Goal: Find specific page/section: Find specific page/section

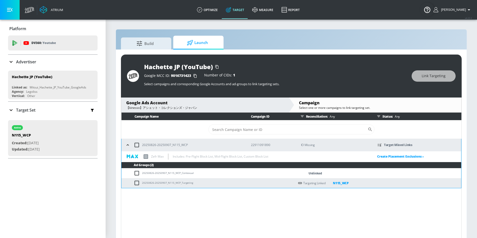
click at [27, 7] on icon at bounding box center [30, 10] width 10 height 6
click at [23, 37] on div "DV360: Youtube" at bounding box center [53, 42] width 90 height 15
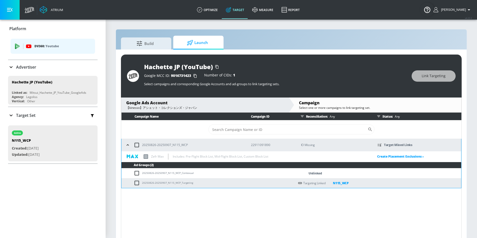
click at [29, 47] on icon "list of platforms" at bounding box center [28, 47] width 5 height 4
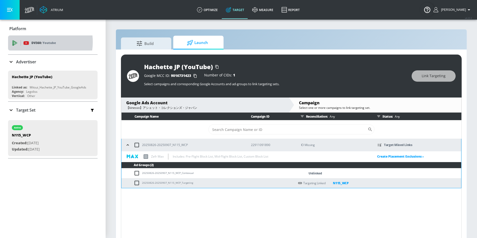
click at [33, 42] on p "DV360: Youtube" at bounding box center [43, 43] width 24 height 6
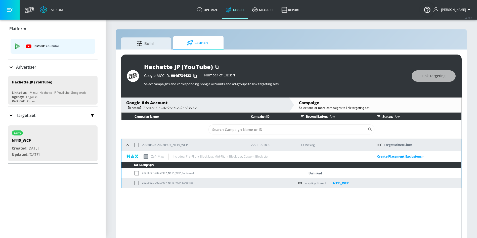
click at [11, 67] on icon at bounding box center [11, 67] width 3 height 2
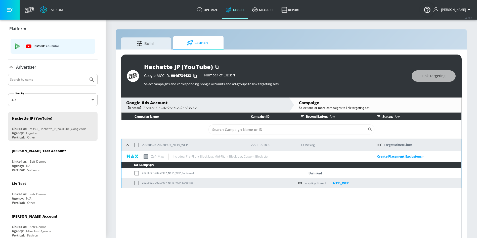
click at [53, 78] on input "Search by name" at bounding box center [48, 79] width 76 height 7
click at [86, 74] on button "Submit Search" at bounding box center [91, 79] width 11 height 11
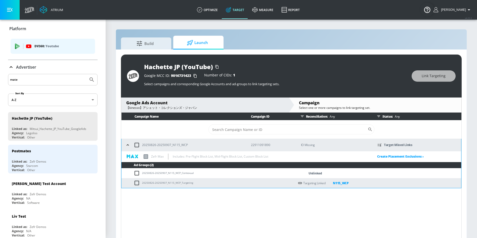
click at [42, 81] on input "mate" at bounding box center [48, 79] width 76 height 7
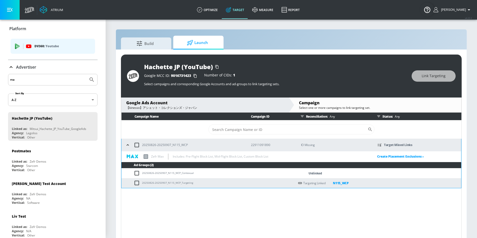
type input "m"
type input "k"
type input "calorie"
click at [86, 74] on button "Submit Search" at bounding box center [91, 79] width 11 height 11
